Goal: Book appointment/travel/reservation

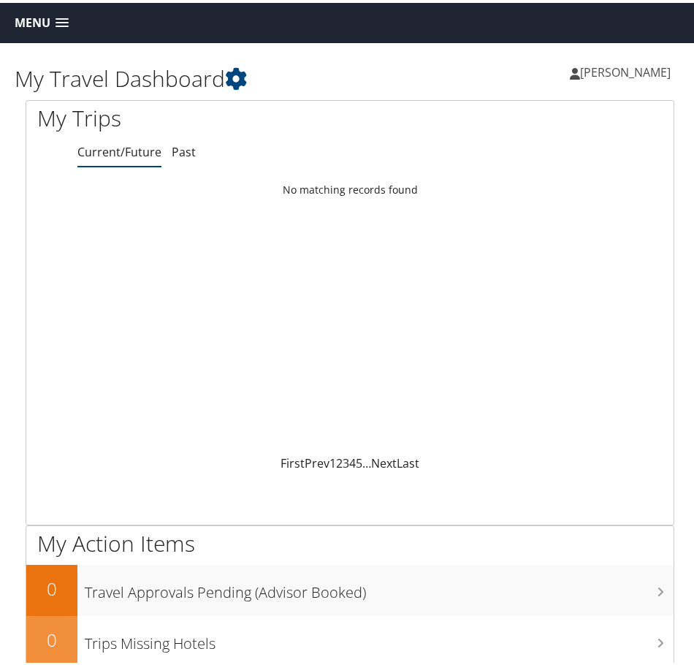
click at [23, 10] on link "Menu" at bounding box center [41, 20] width 69 height 24
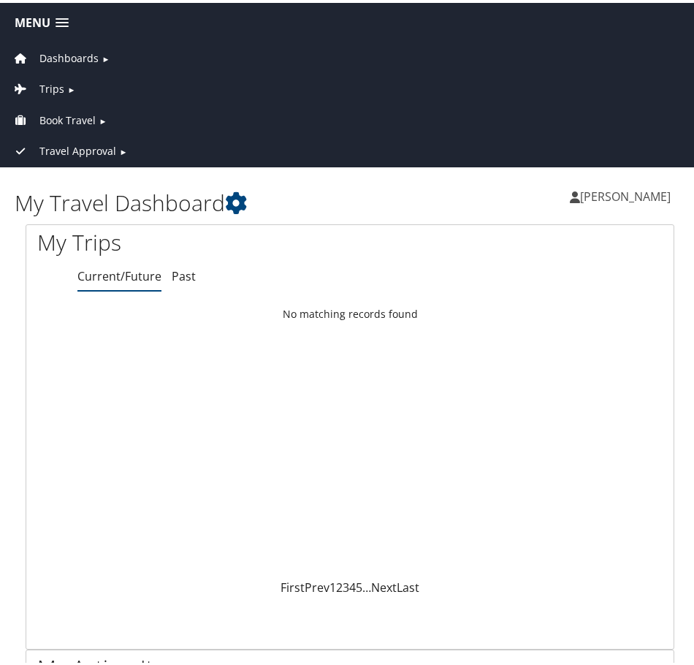
click at [50, 78] on span "Trips" at bounding box center [51, 86] width 25 height 16
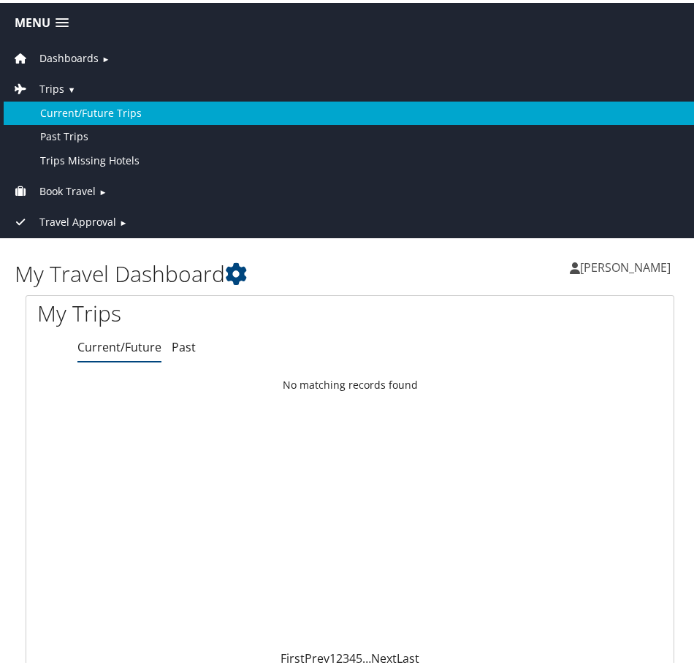
click at [66, 108] on link "Current/Future Trips" at bounding box center [350, 110] width 693 height 23
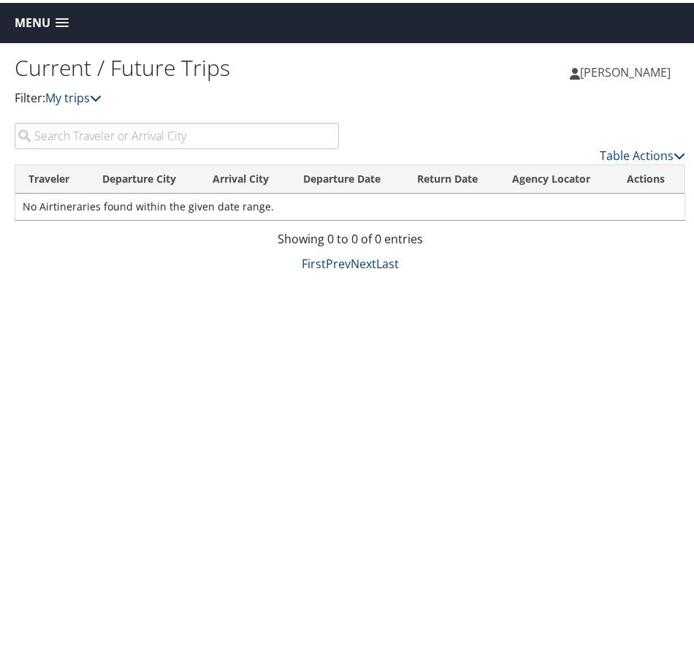
click at [38, 19] on span "Menu" at bounding box center [33, 20] width 36 height 14
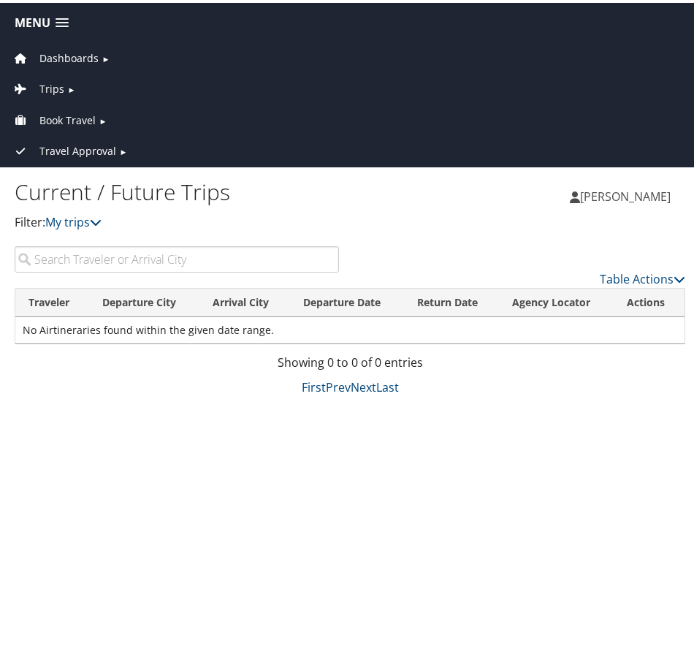
click at [67, 113] on span "Book Travel" at bounding box center [67, 118] width 56 height 16
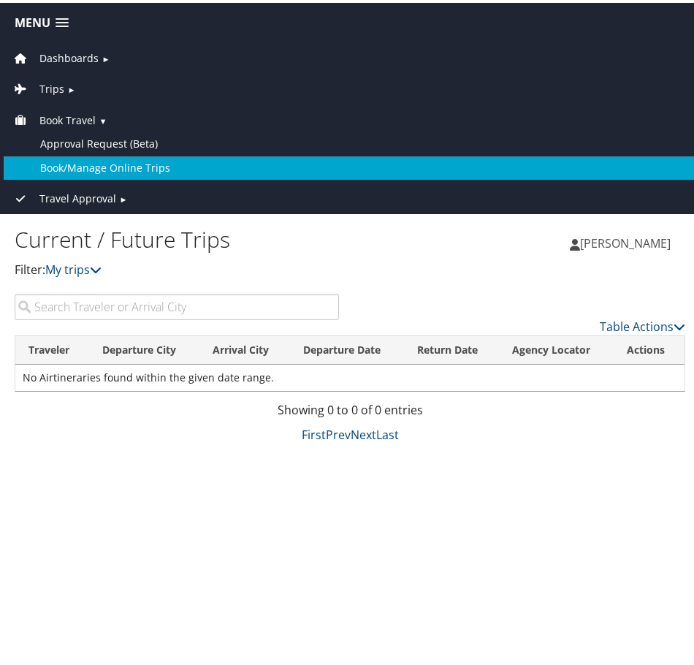
click at [111, 168] on link "Book/Manage Online Trips" at bounding box center [350, 164] width 693 height 23
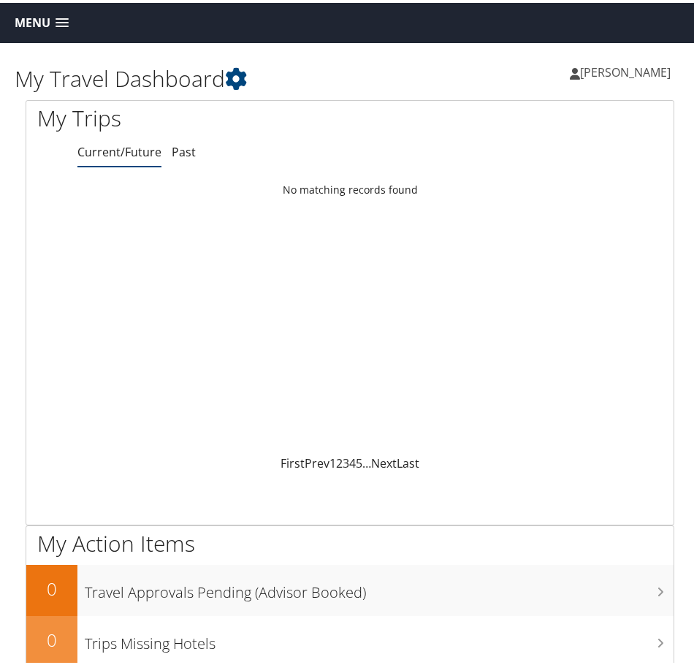
click at [37, 15] on span "Menu" at bounding box center [33, 20] width 36 height 14
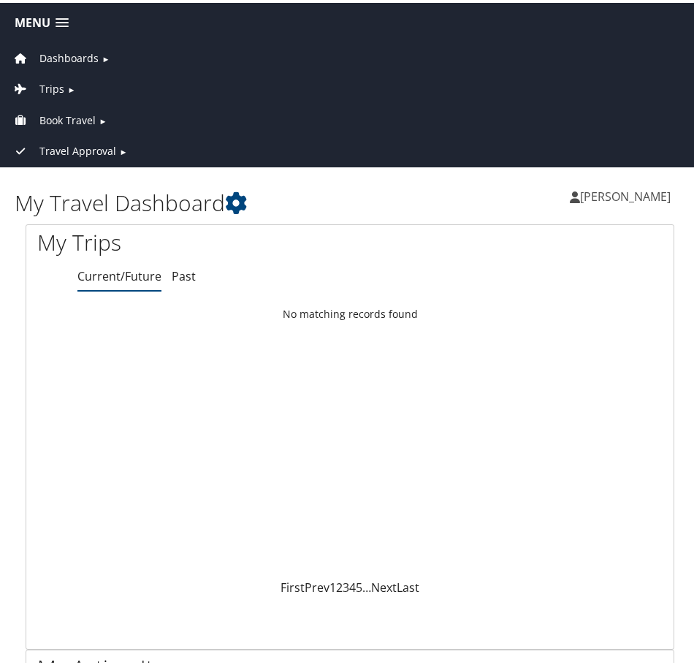
click at [58, 83] on span "Trips" at bounding box center [51, 86] width 25 height 16
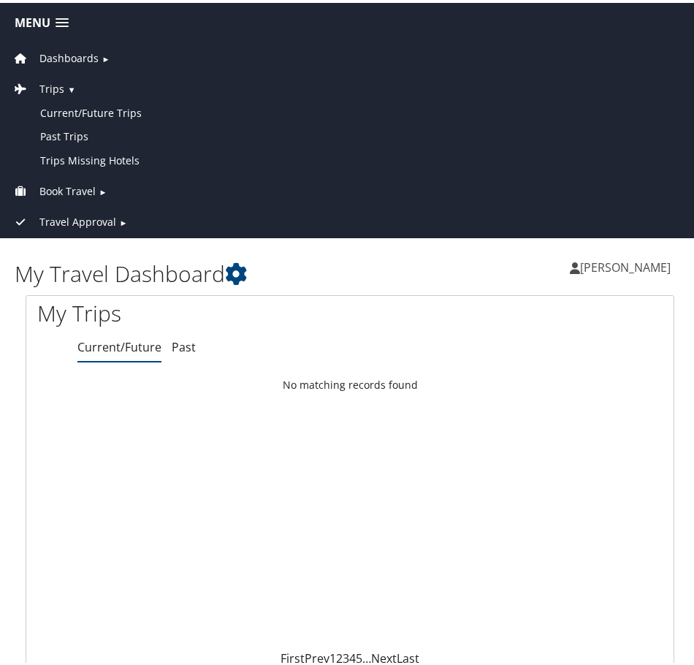
click at [96, 191] on link "Book Travel ►" at bounding box center [350, 185] width 693 height 31
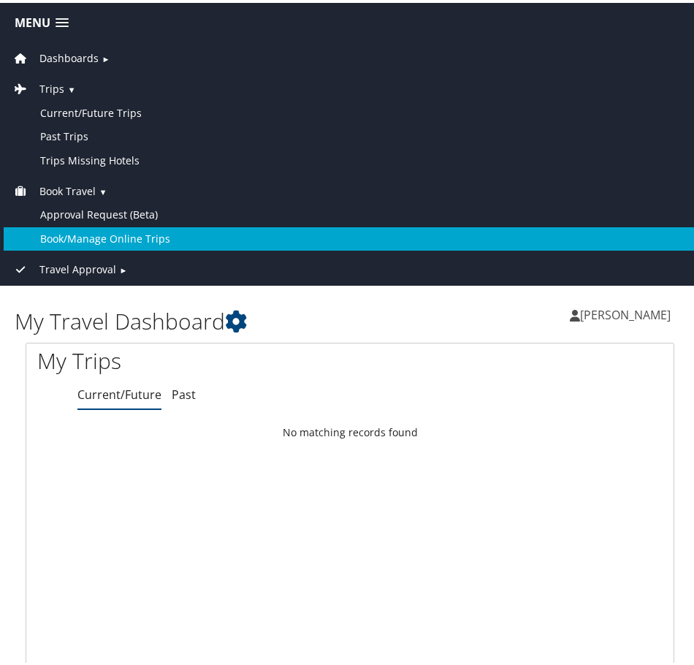
click at [106, 240] on link "Book/Manage Online Trips" at bounding box center [350, 235] width 693 height 23
click at [57, 237] on link "Book/Manage Online Trips" at bounding box center [350, 235] width 693 height 23
